Goal: Transaction & Acquisition: Download file/media

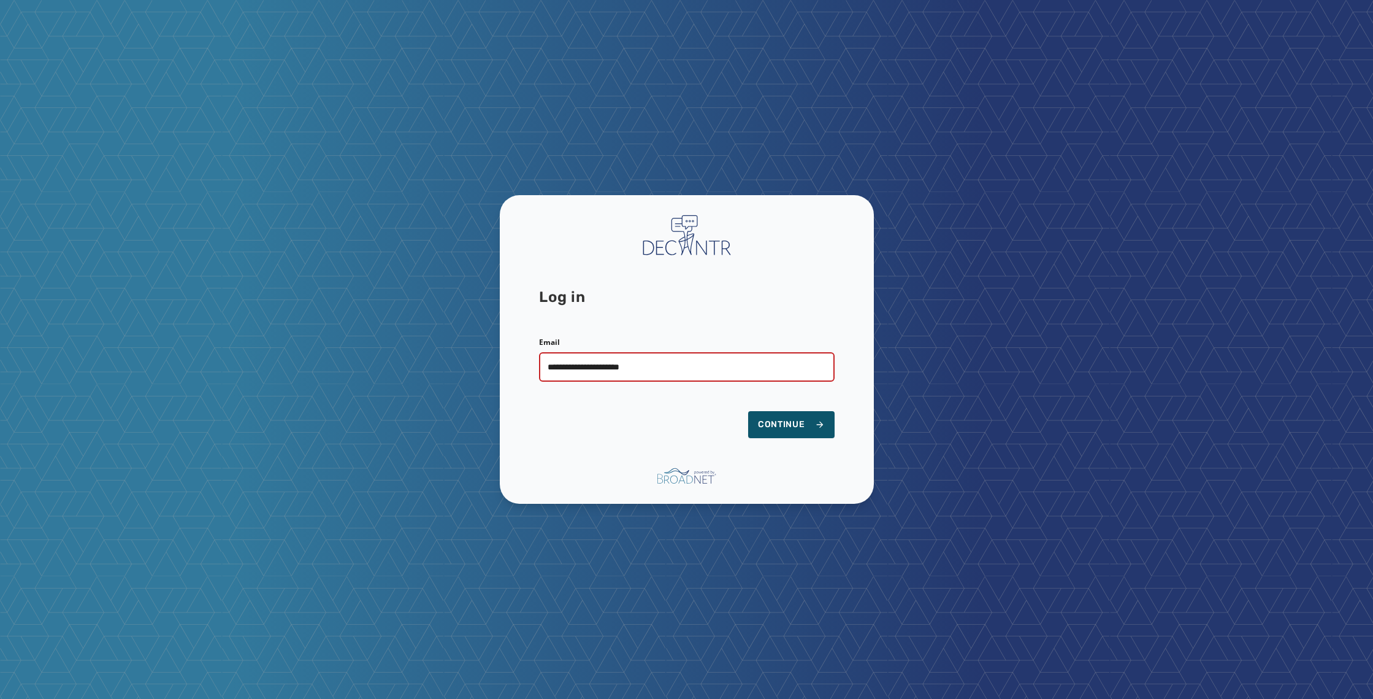
type input "**********"
drag, startPoint x: 865, startPoint y: 459, endPoint x: 835, endPoint y: 451, distance: 30.7
click at [864, 459] on div "**********" at bounding box center [687, 349] width 374 height 308
click at [800, 427] on span "Continue" at bounding box center [791, 424] width 67 height 12
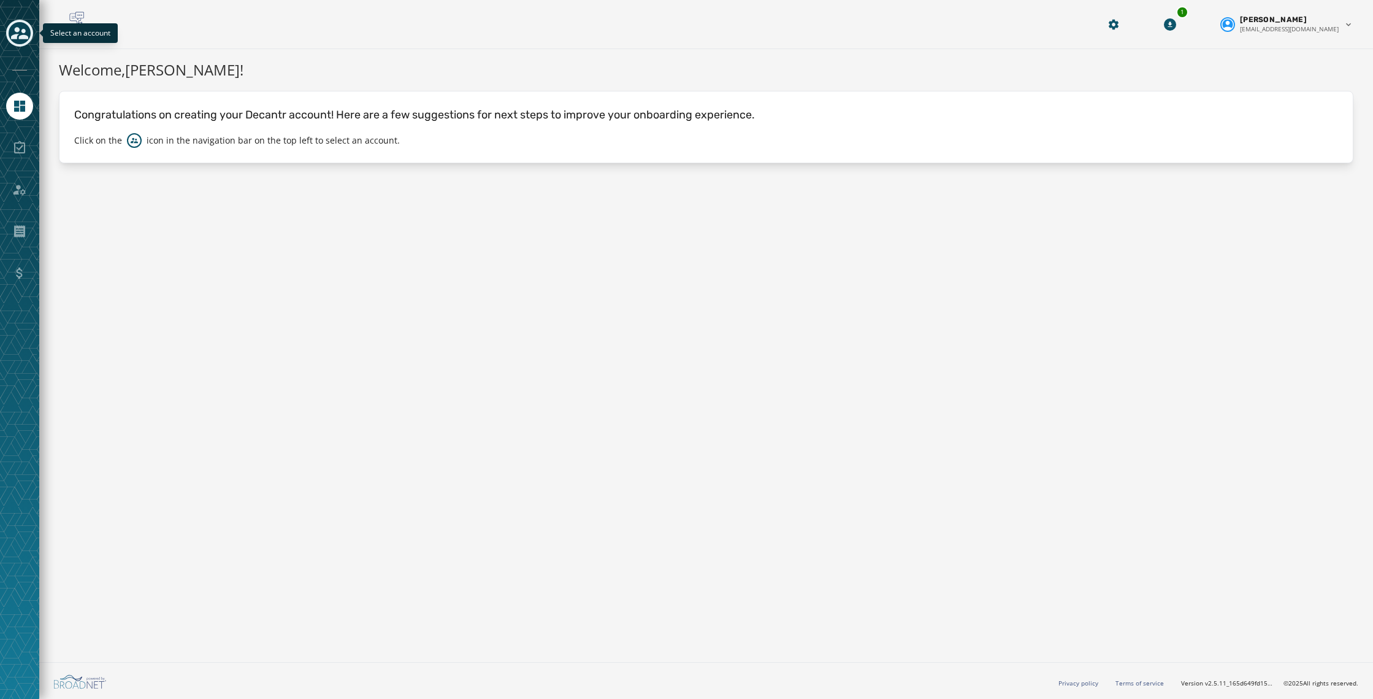
click at [26, 39] on icon "Toggle account select drawer" at bounding box center [19, 33] width 17 height 17
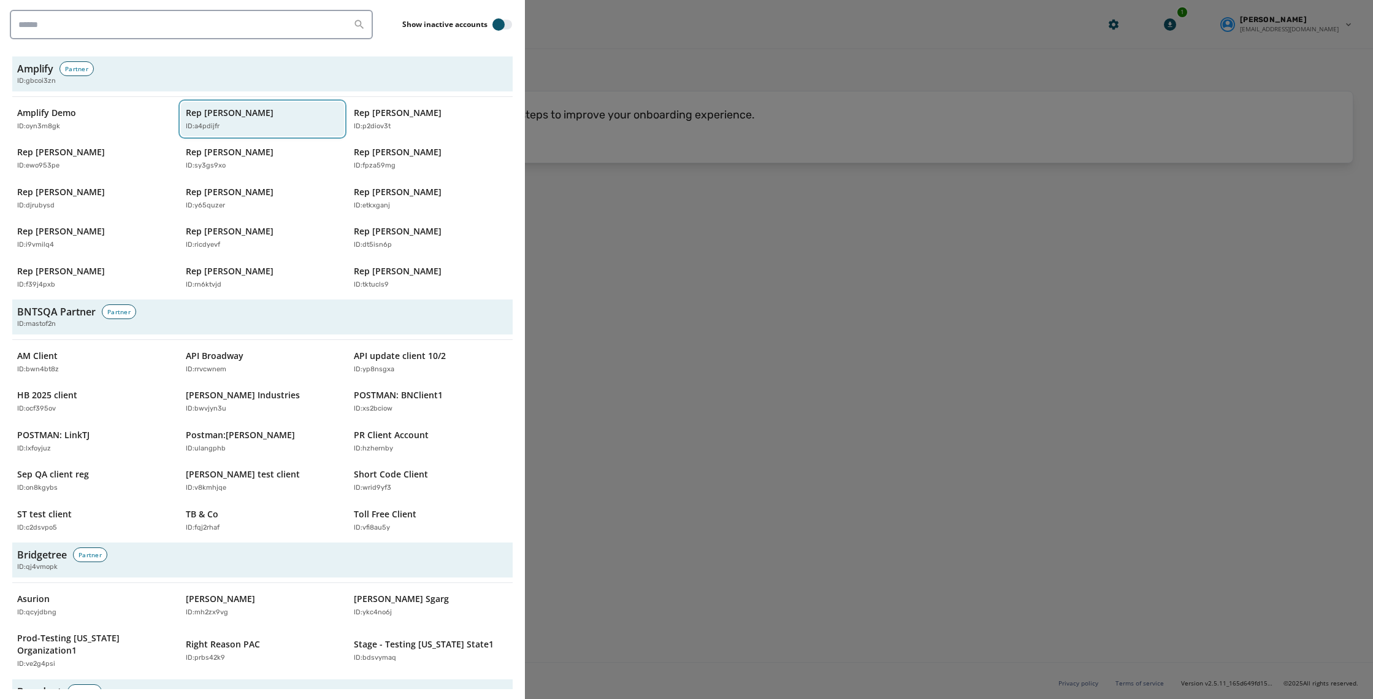
click at [275, 121] on div "Rep [PERSON_NAME] ID: a4pdijfr" at bounding box center [257, 119] width 142 height 25
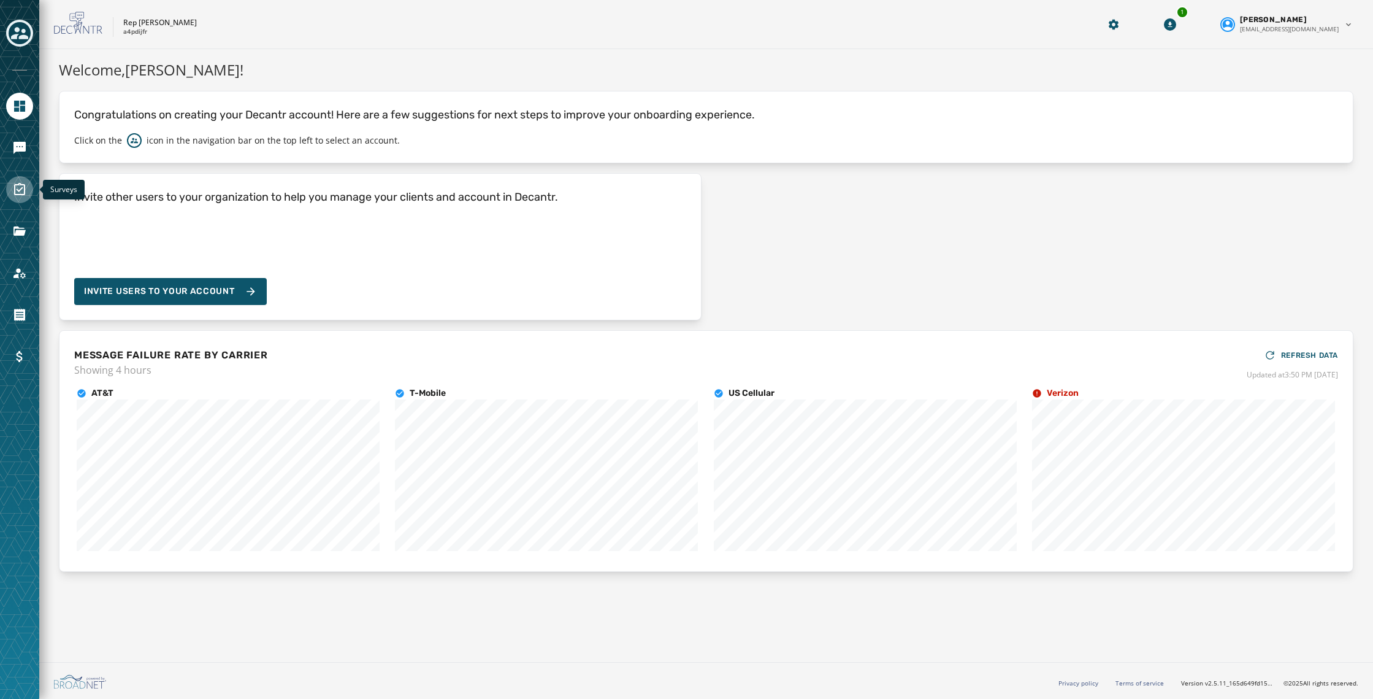
click at [13, 188] on icon "Navigate to Surveys" at bounding box center [19, 189] width 15 height 15
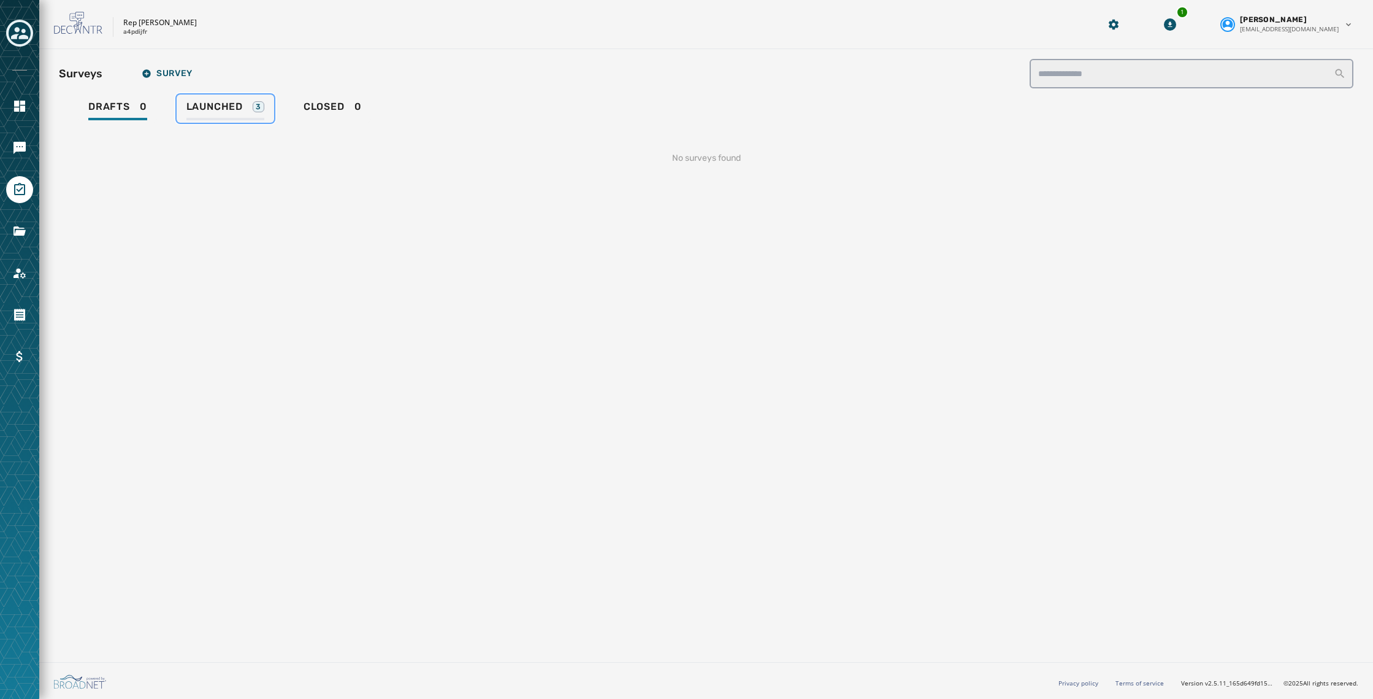
click at [204, 101] on span "Launched" at bounding box center [214, 107] width 56 height 12
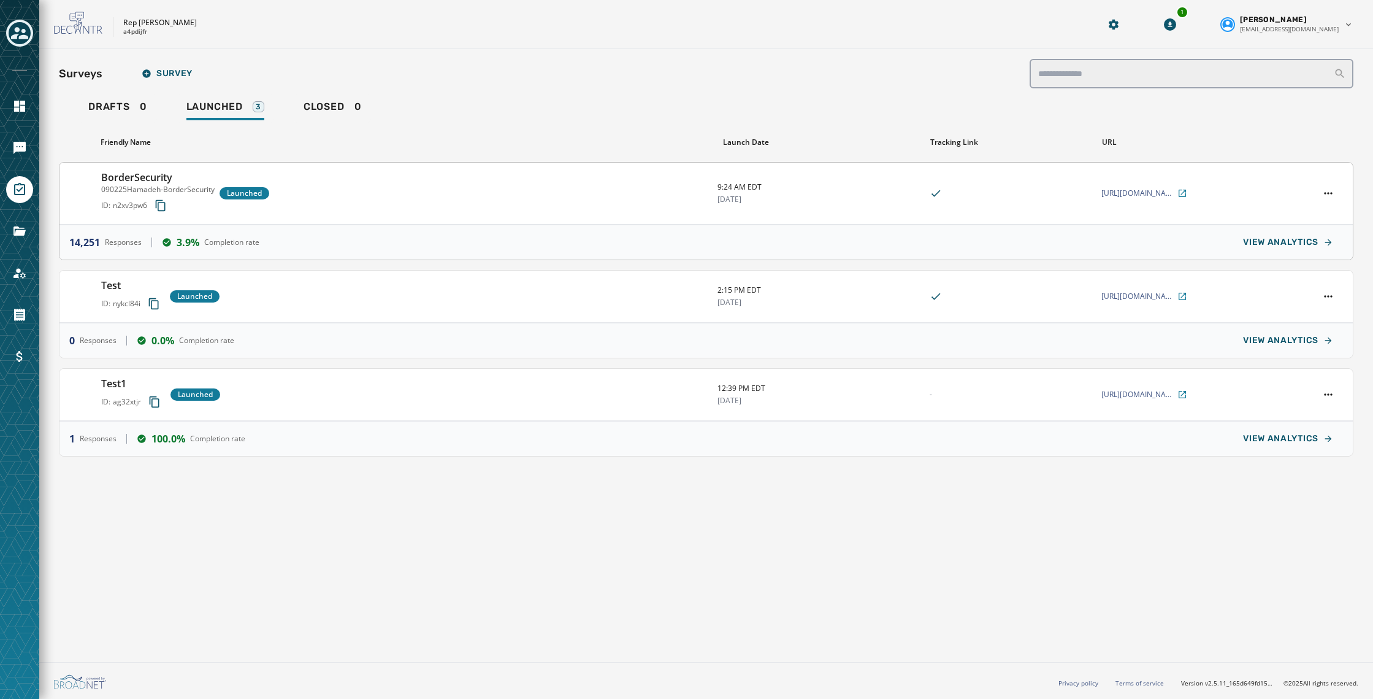
click at [359, 192] on div "BorderSecurity 090225Hamadeh-BorderSecurity ID: n2xv3pw6 Launched" at bounding box center [404, 193] width 607 height 47
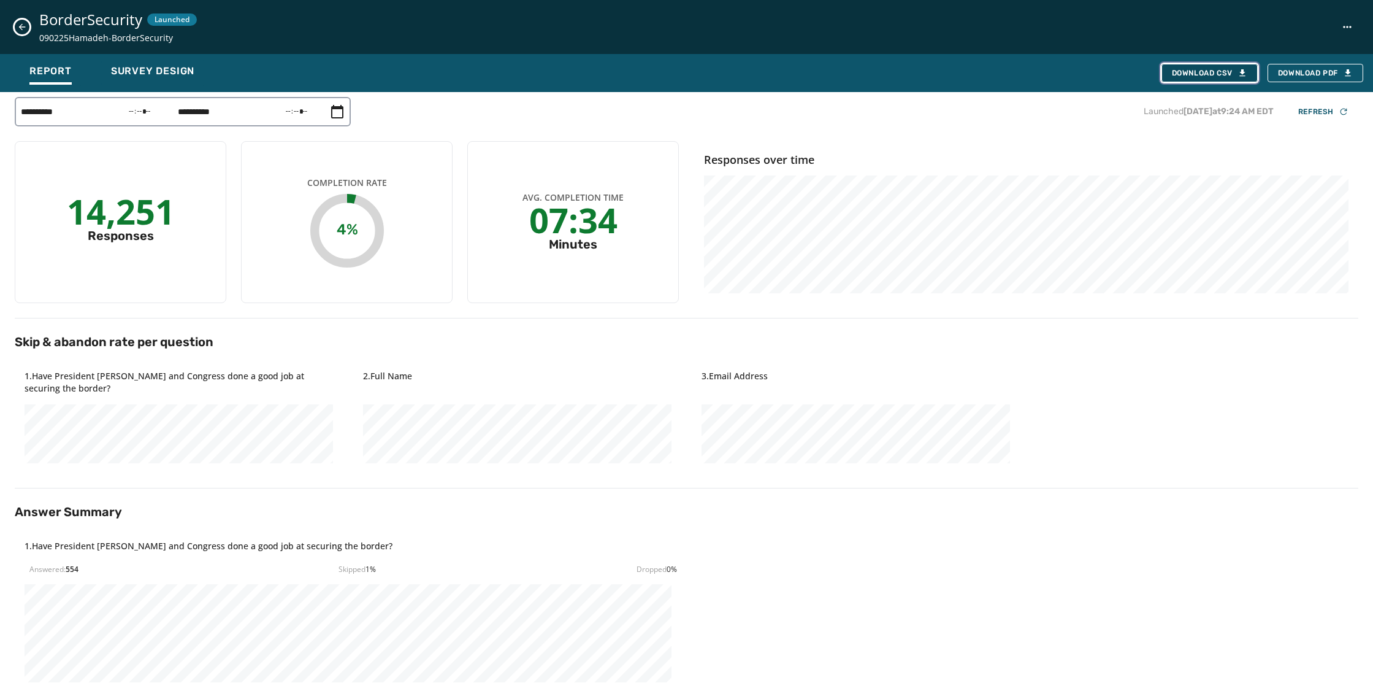
click at [1216, 78] on button "Download CSV" at bounding box center [1210, 73] width 96 height 18
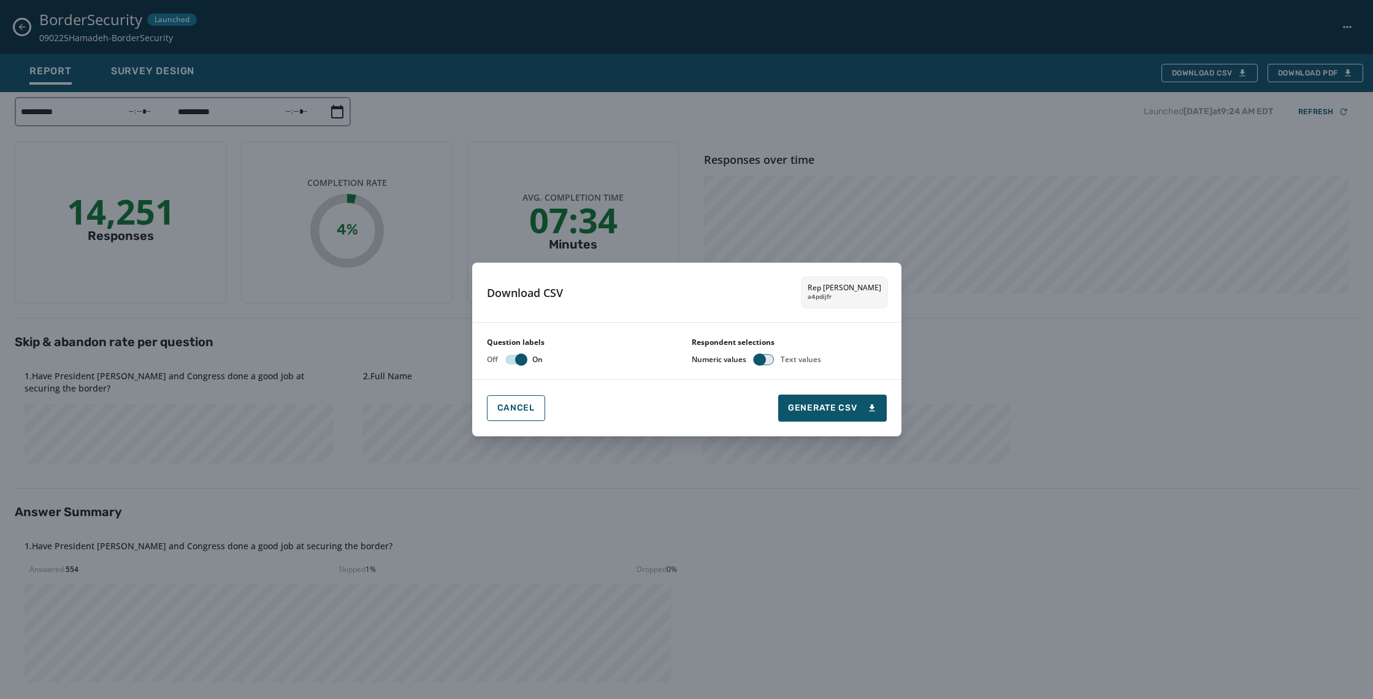
click at [771, 359] on button "button" at bounding box center [764, 359] width 20 height 10
click at [982, 359] on div "Download CSV Rep [PERSON_NAME] a4pdijfr Question labels Off On Respondent selec…" at bounding box center [686, 349] width 1373 height 699
click at [511, 416] on button "Cancel" at bounding box center [516, 408] width 58 height 26
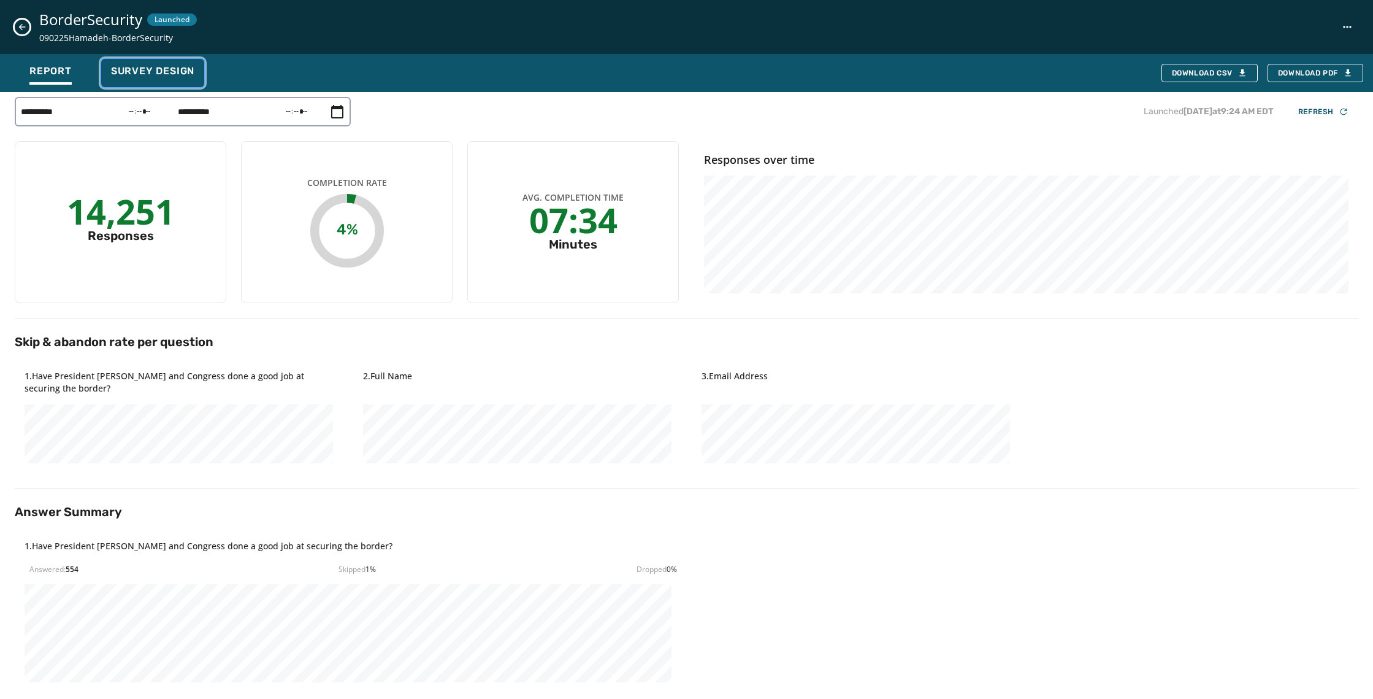
click at [123, 69] on span "Survey Design" at bounding box center [152, 71] width 83 height 12
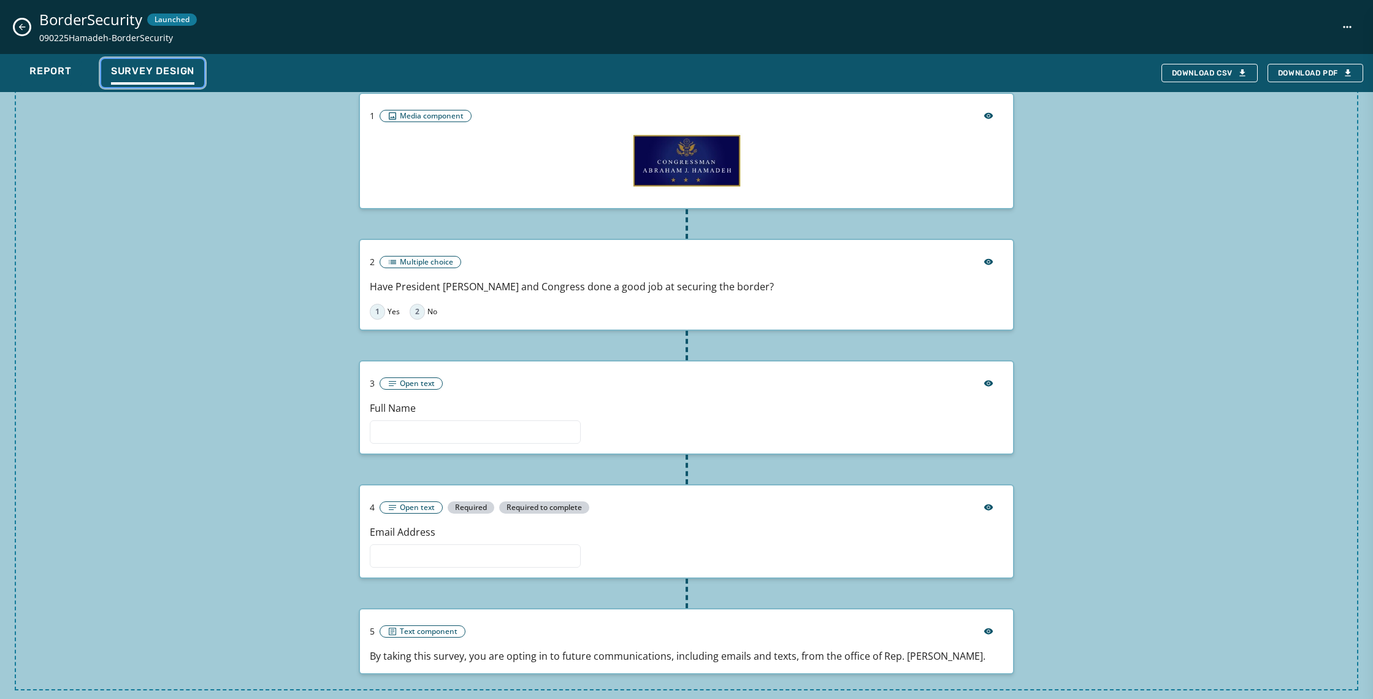
scroll to position [86, 0]
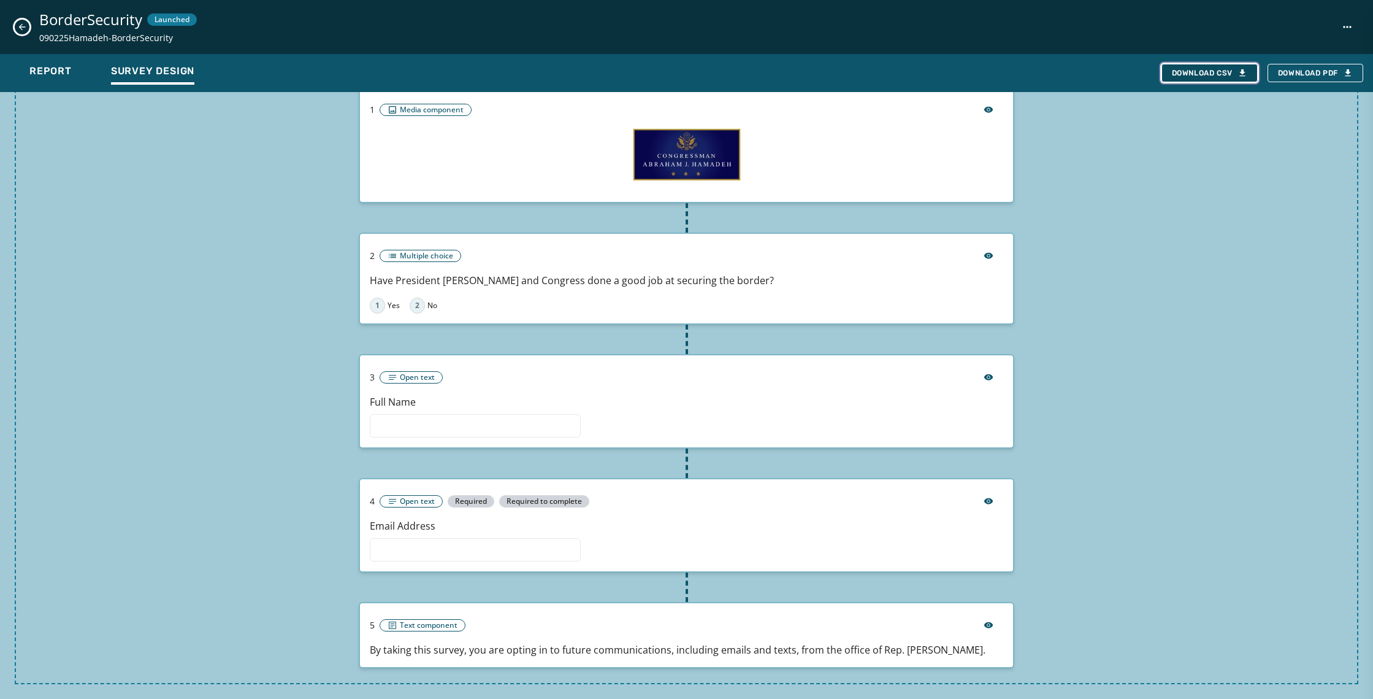
click at [1199, 80] on button "Download CSV" at bounding box center [1210, 73] width 96 height 18
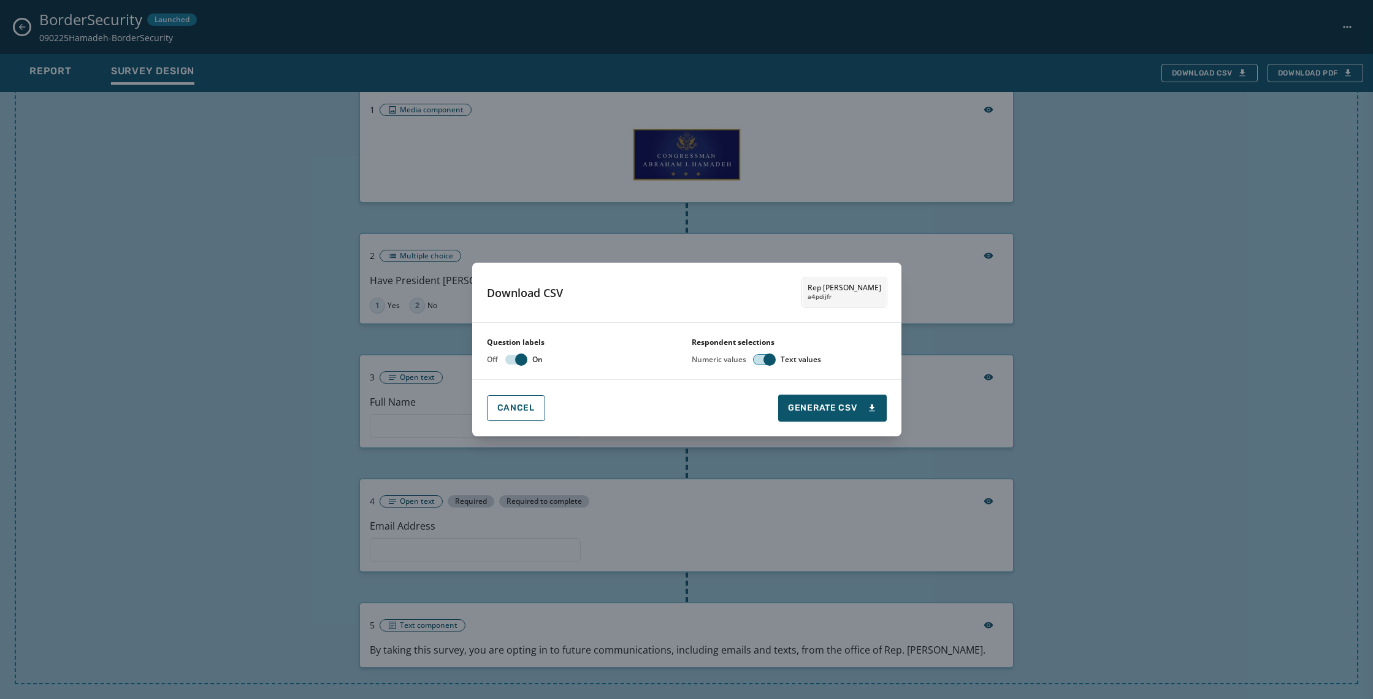
click at [760, 358] on button "button" at bounding box center [764, 359] width 20 height 10
click at [767, 359] on button "button" at bounding box center [764, 359] width 20 height 10
click at [766, 359] on span "button" at bounding box center [770, 359] width 12 height 12
click at [766, 359] on span "button" at bounding box center [760, 359] width 12 height 12
click at [803, 414] on button "Generate CSV" at bounding box center [832, 407] width 108 height 27
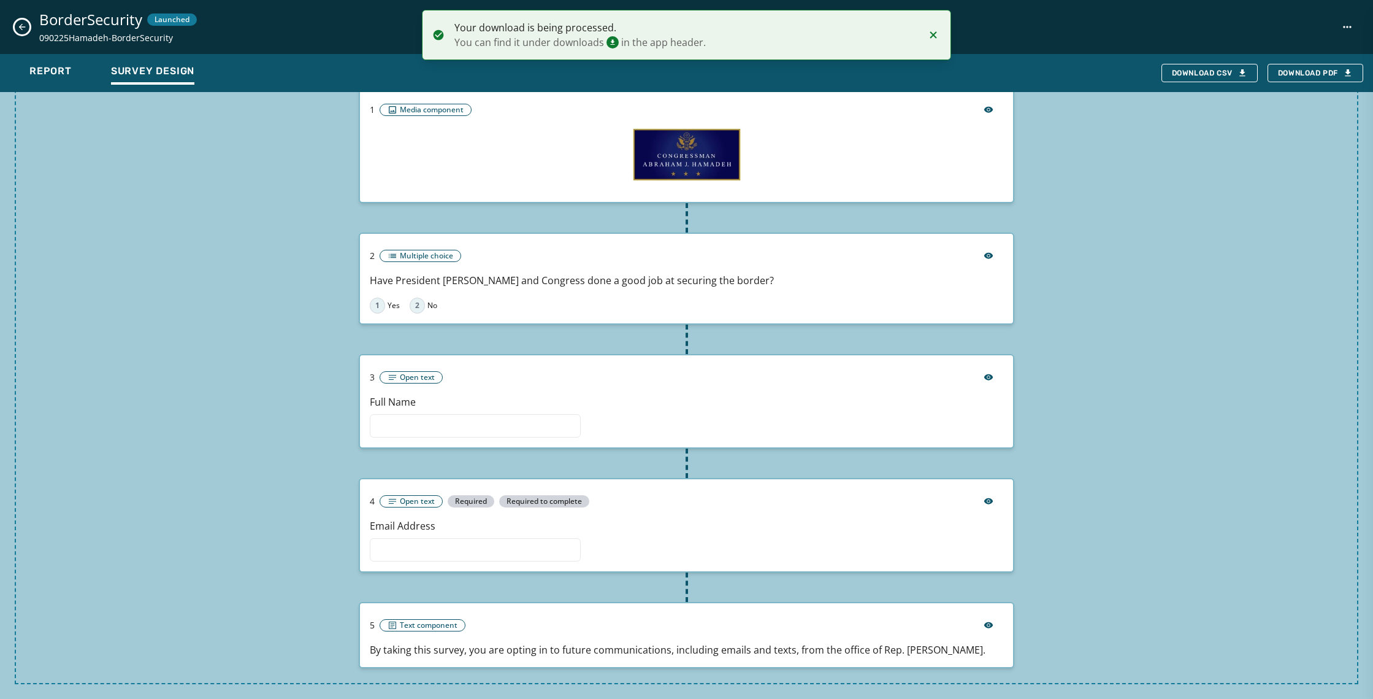
click at [935, 34] on icon "Notifications (F8)" at bounding box center [933, 34] width 7 height 7
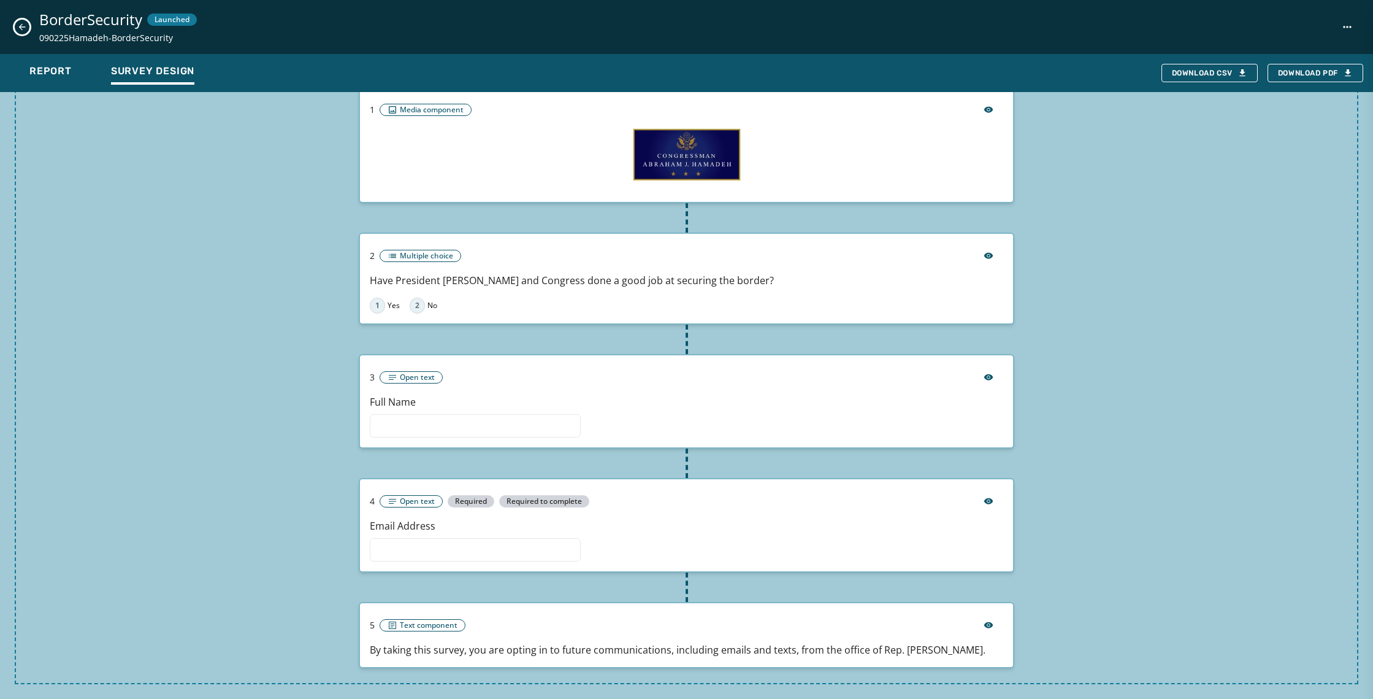
click at [23, 25] on icon "Close survey details drawer" at bounding box center [22, 27] width 10 height 10
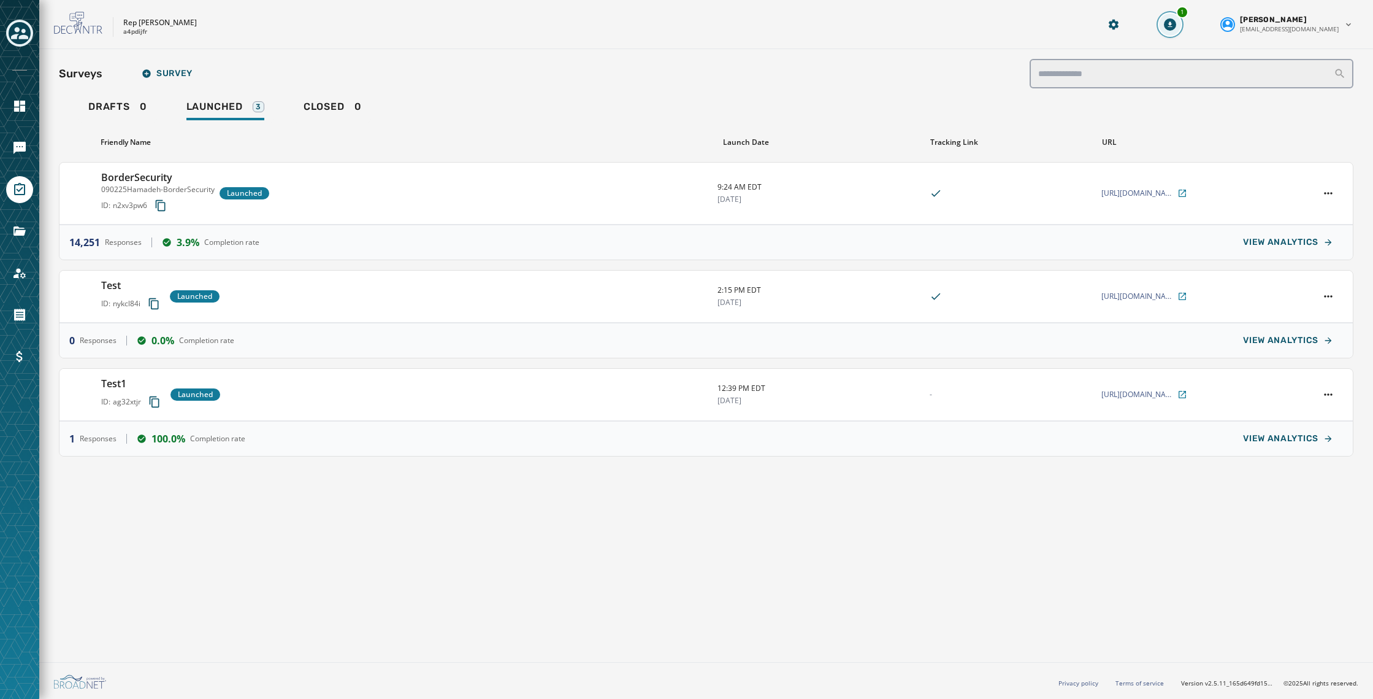
click at [1181, 26] on button "1" at bounding box center [1170, 24] width 22 height 22
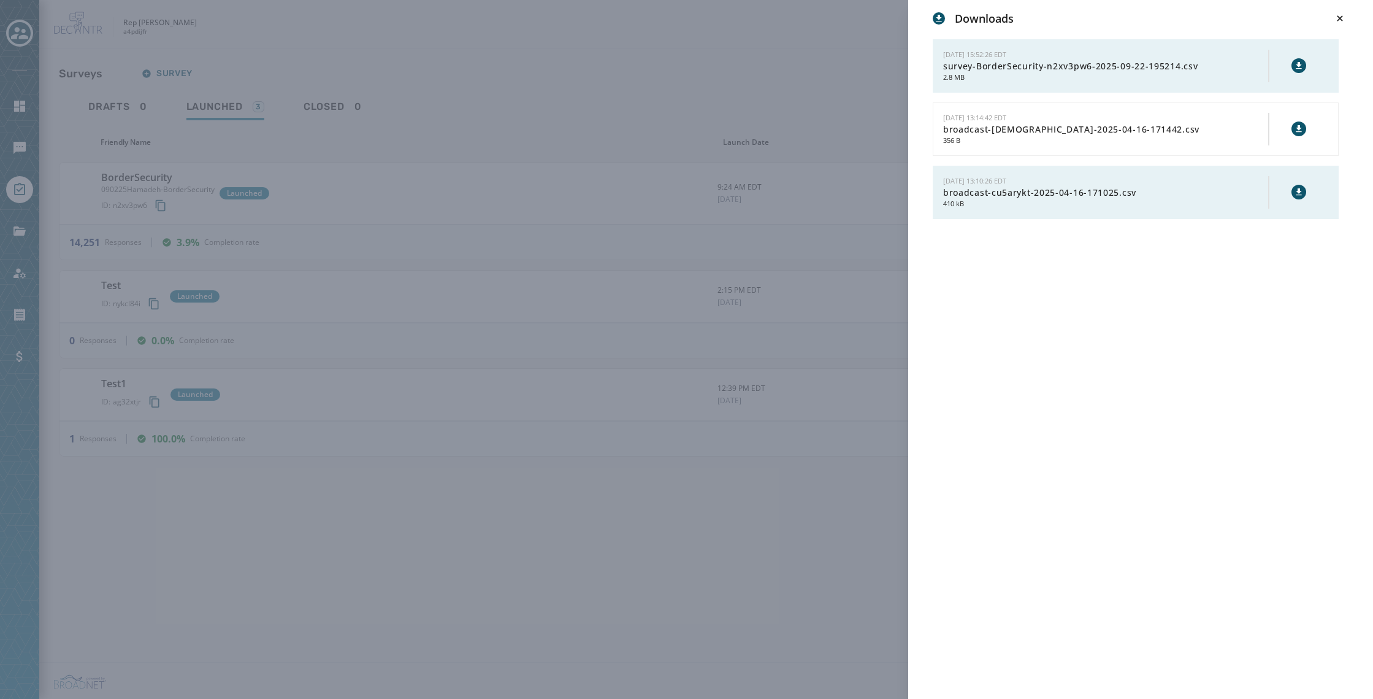
click at [1292, 68] on div at bounding box center [1298, 66] width 17 height 18
click at [1300, 66] on icon at bounding box center [1299, 66] width 10 height 10
click at [666, 133] on div "Downloads [DATE] 15:52:26 EDT survey-BorderSecurity-n2xv3pw6-2025-09-22-195214.…" at bounding box center [686, 349] width 1373 height 699
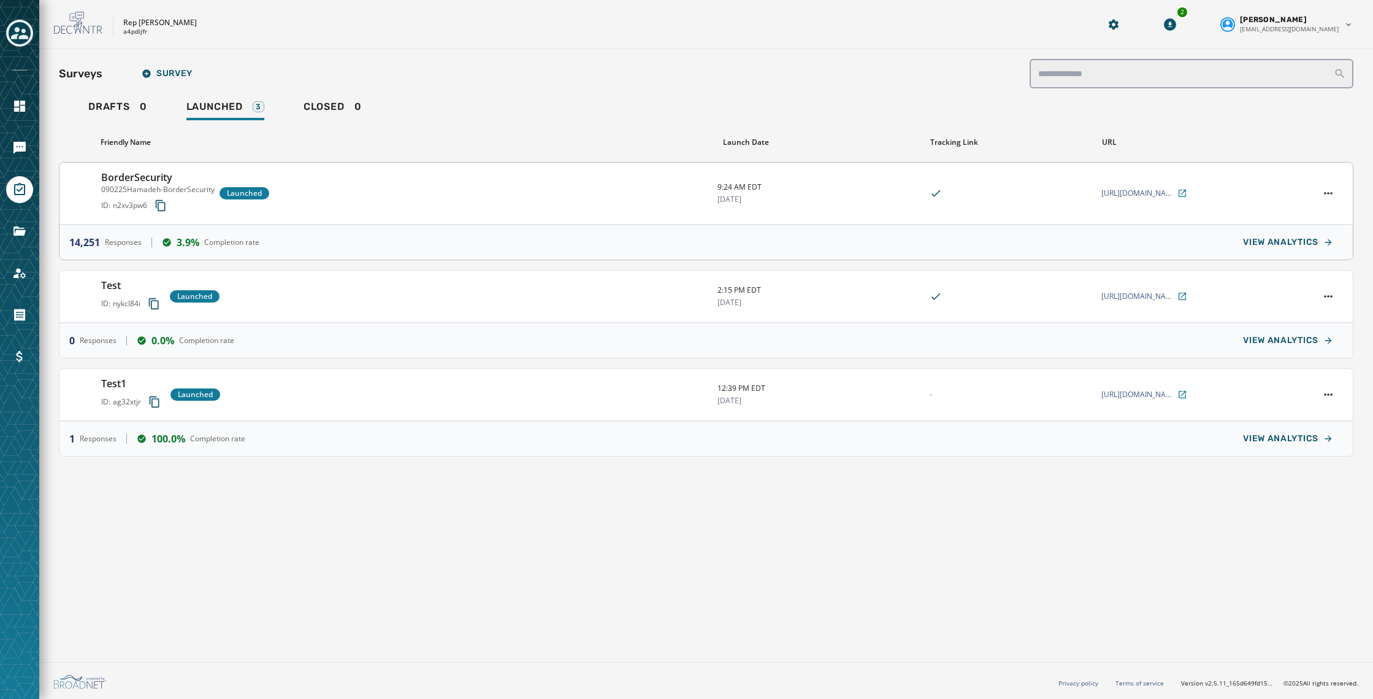
click at [362, 209] on div "BorderSecurity 090225Hamadeh-BorderSecurity ID: n2xv3pw6 Launched" at bounding box center [404, 193] width 607 height 47
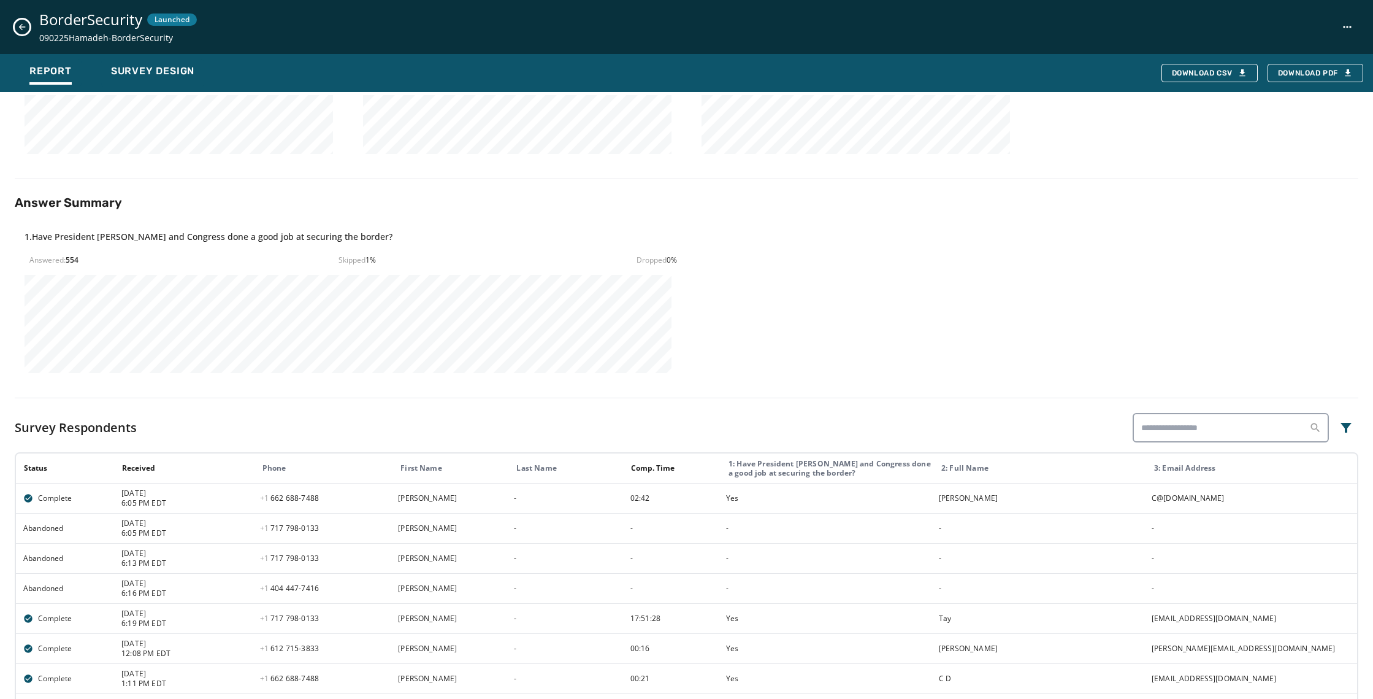
scroll to position [310, 0]
